Goal: Transaction & Acquisition: Book appointment/travel/reservation

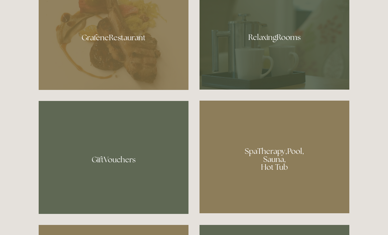
scroll to position [415, 0]
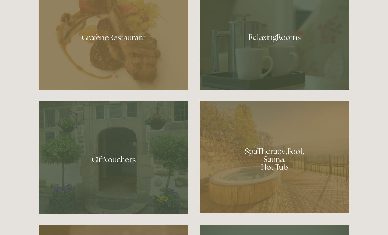
click at [283, 64] on div at bounding box center [274, 35] width 150 height 109
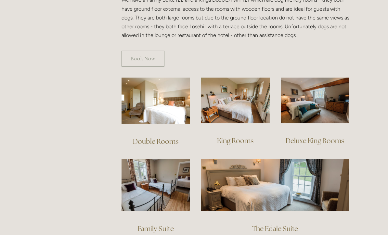
scroll to position [400, 0]
click at [325, 101] on img at bounding box center [314, 101] width 68 height 46
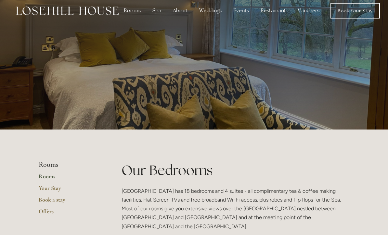
scroll to position [0, 0]
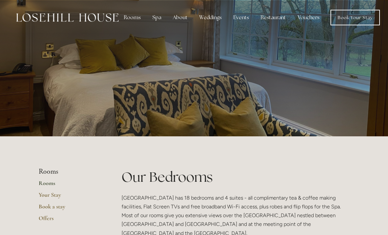
click at [358, 19] on link "Book Your Stay" at bounding box center [354, 18] width 49 height 16
